Goal: Information Seeking & Learning: Learn about a topic

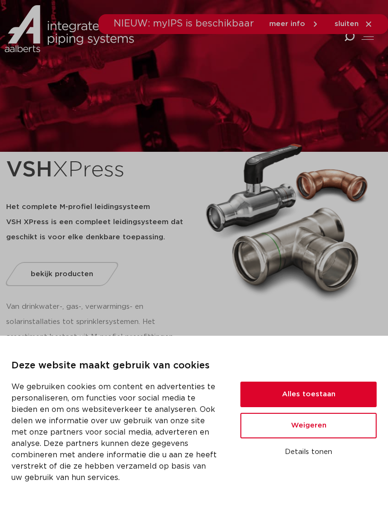
scroll to position [1, 0]
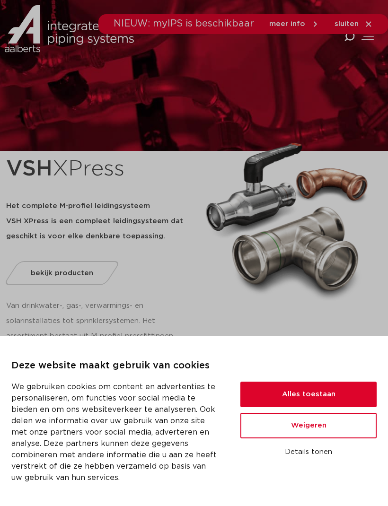
click at [77, 274] on span "bekijk producten" at bounding box center [62, 273] width 62 height 7
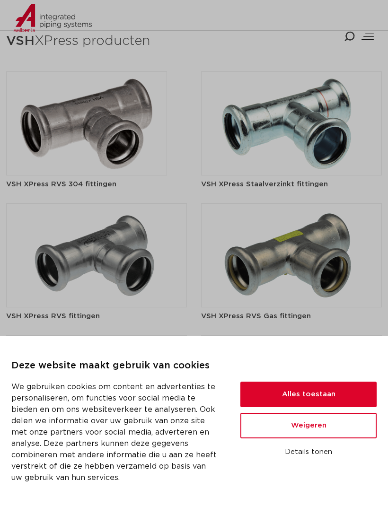
click at [333, 400] on button "Alles toestaan" at bounding box center [308, 395] width 136 height 26
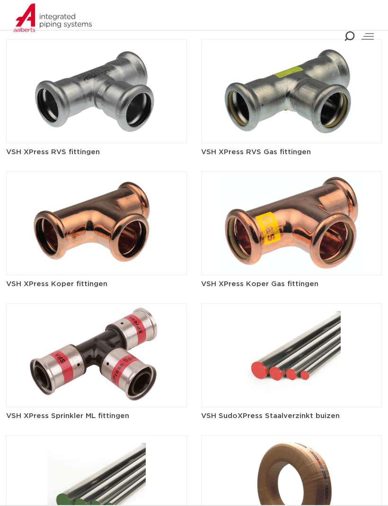
scroll to position [1304, 0]
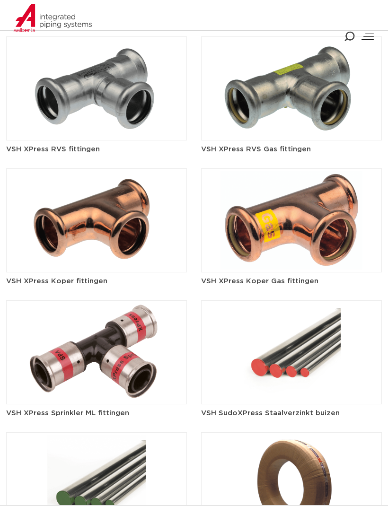
click at [90, 195] on img at bounding box center [96, 220] width 181 height 104
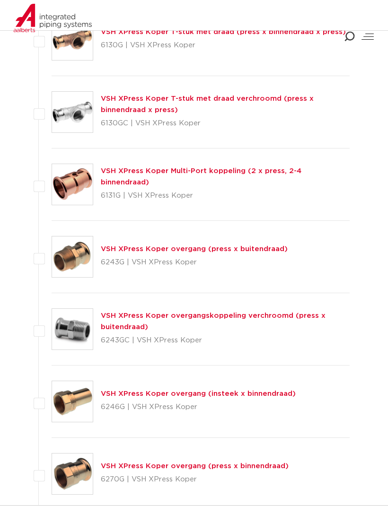
scroll to position [528, 0]
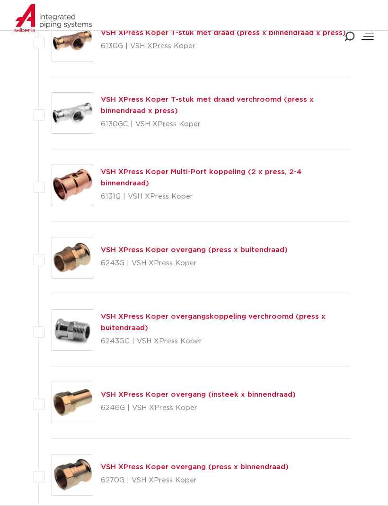
click at [235, 180] on link "VSH XPress Koper Multi-Port koppeling (2 x press, 2-4 binnendraad)" at bounding box center [201, 177] width 201 height 18
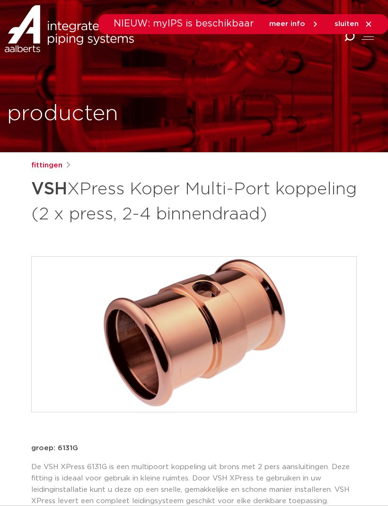
click at [348, 20] on span "sluiten" at bounding box center [353, 24] width 38 height 9
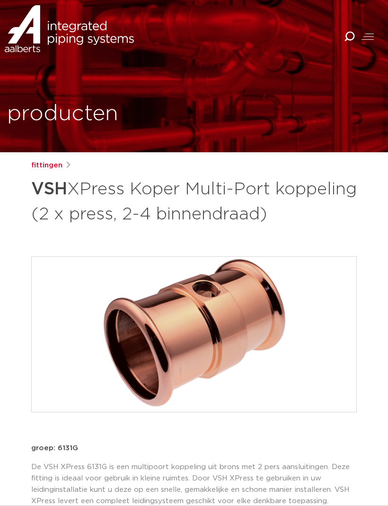
click at [373, 34] on div at bounding box center [367, 36] width 12 height 11
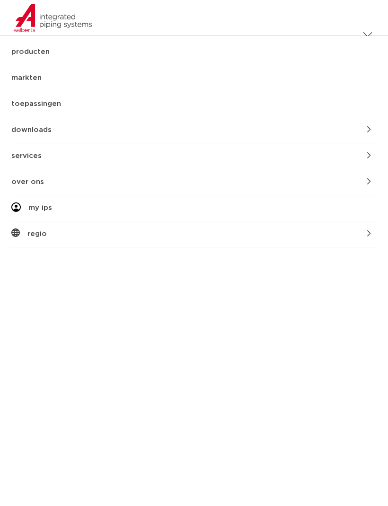
click at [34, 48] on link "producten" at bounding box center [193, 52] width 365 height 26
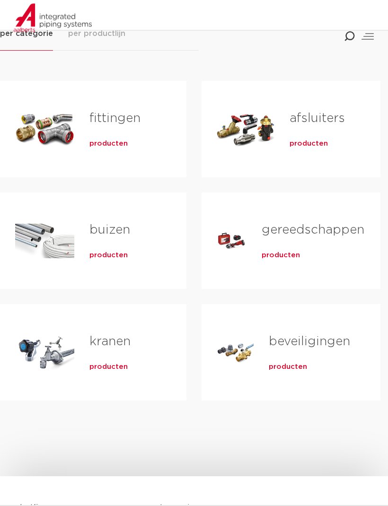
scroll to position [156, 0]
click at [105, 116] on link "fittingen" at bounding box center [114, 118] width 51 height 12
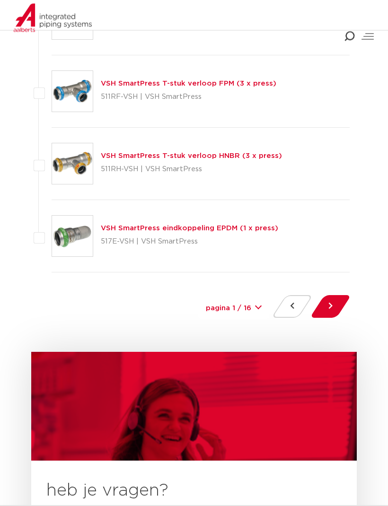
scroll to position [4315, 0]
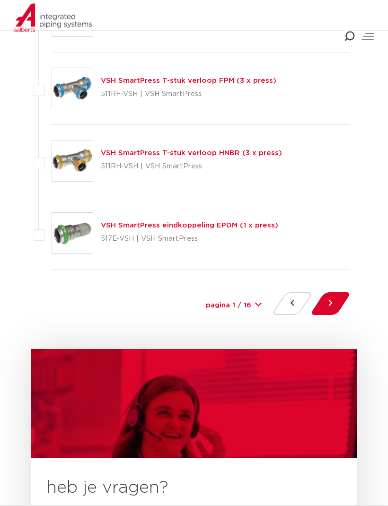
click at [328, 306] on button at bounding box center [330, 304] width 27 height 23
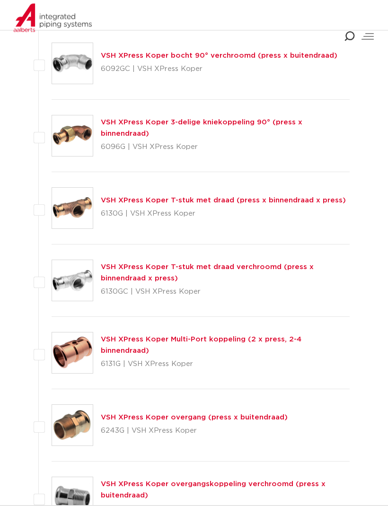
scroll to position [2389, 0]
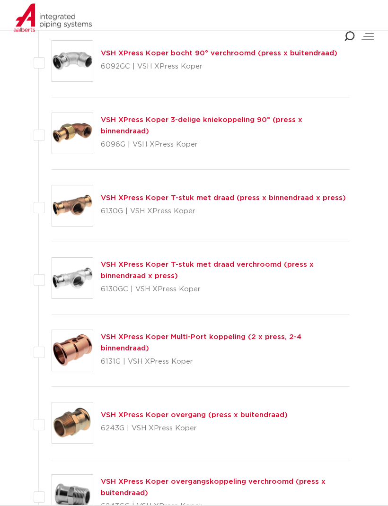
click at [196, 341] on link "VSH XPress Koper Multi-Port koppeling (2 x press, 2-4 binnendraad)" at bounding box center [201, 343] width 201 height 18
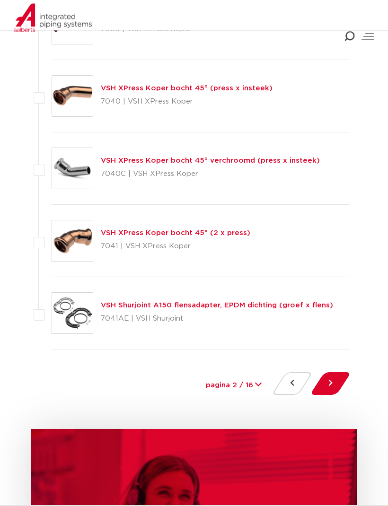
click at [335, 383] on button at bounding box center [330, 384] width 27 height 23
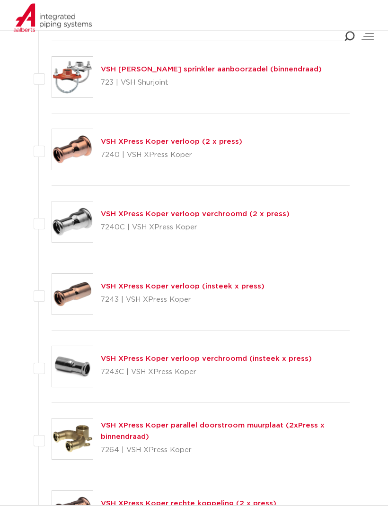
scroll to position [2880, 0]
click at [143, 152] on p "7240 | VSH XPress Koper" at bounding box center [171, 155] width 141 height 15
click at [188, 144] on link "VSH XPress Koper verloop (2 x press)" at bounding box center [171, 141] width 141 height 7
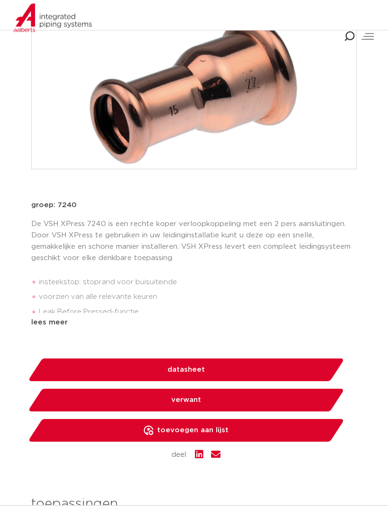
scroll to position [221, 0]
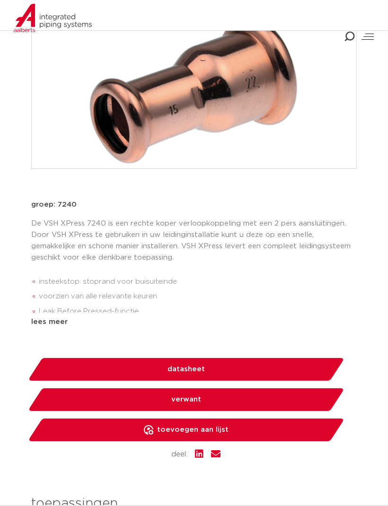
click at [199, 376] on span "datasheet" at bounding box center [185, 369] width 37 height 15
